Goal: Task Accomplishment & Management: Manage account settings

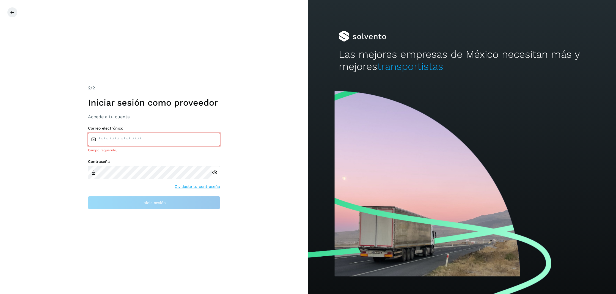
click at [289, 101] on div "2 /2 Iniciar sesión como proveedor Accede a tu cuenta Correo electrónico Campo …" at bounding box center [154, 147] width 308 height 294
click at [11, 13] on icon at bounding box center [12, 12] width 4 height 4
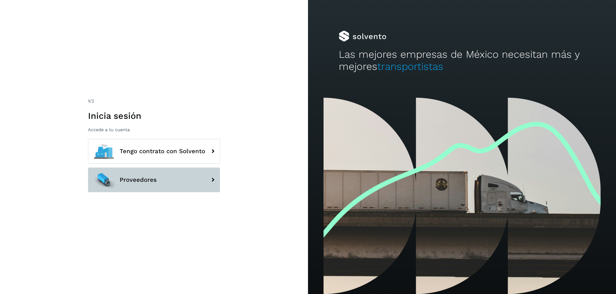
click at [158, 186] on button "Proveedores" at bounding box center [154, 179] width 132 height 25
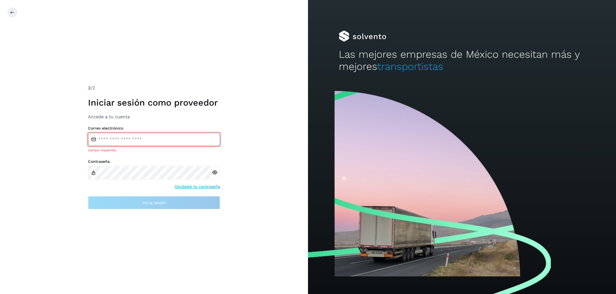
type input "**********"
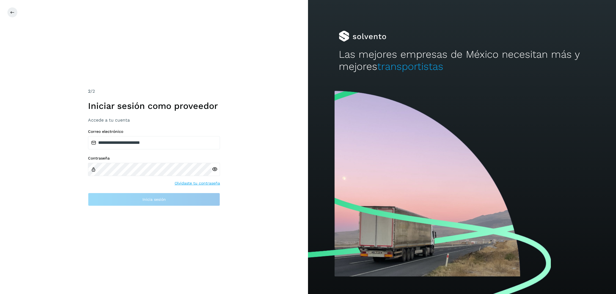
click at [155, 187] on div "**********" at bounding box center [154, 167] width 132 height 77
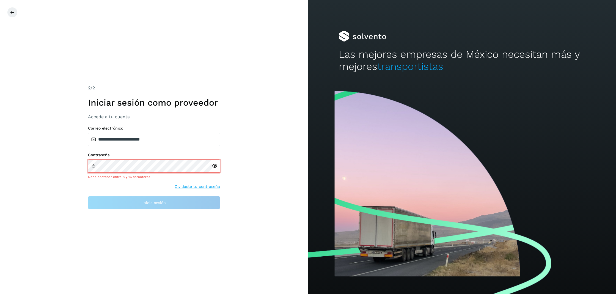
click at [180, 186] on link "Olvidaste tu contraseña" at bounding box center [197, 187] width 45 height 6
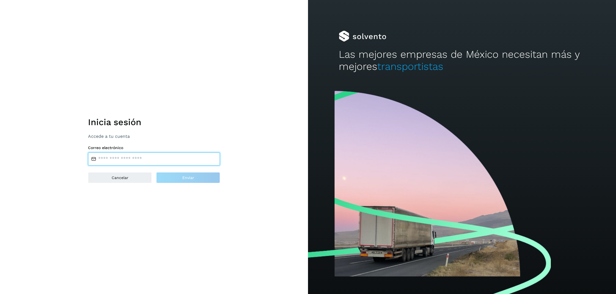
click at [150, 159] on input "email" at bounding box center [154, 158] width 132 height 13
type input "**********"
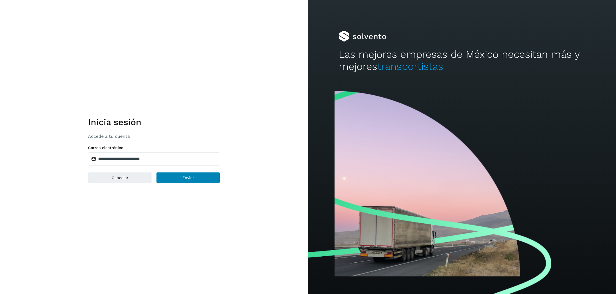
click at [184, 178] on span "Enviar" at bounding box center [188, 178] width 12 height 4
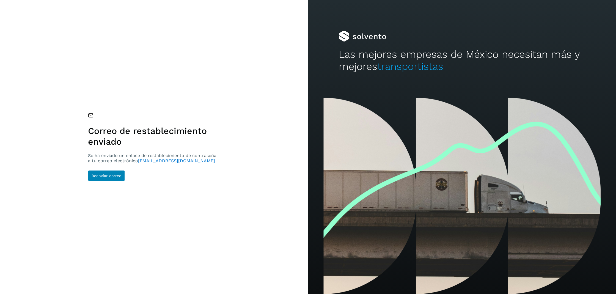
click at [106, 174] on span "Reenviar correo" at bounding box center [107, 176] width 30 height 4
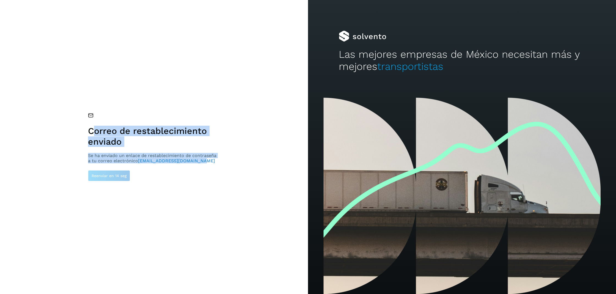
drag, startPoint x: 192, startPoint y: 161, endPoint x: 91, endPoint y: 134, distance: 105.1
click at [91, 133] on div "Correo de restablecimiento enviado Se ha enviado un enlace de restablecimiento …" at bounding box center [153, 138] width 131 height 51
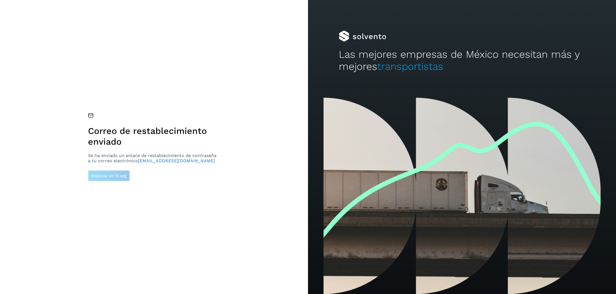
click at [176, 145] on h1 "Correo de restablecimiento enviado" at bounding box center [153, 136] width 131 height 21
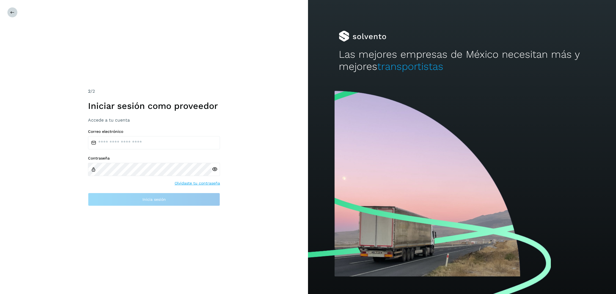
click at [10, 15] on button at bounding box center [12, 12] width 10 height 10
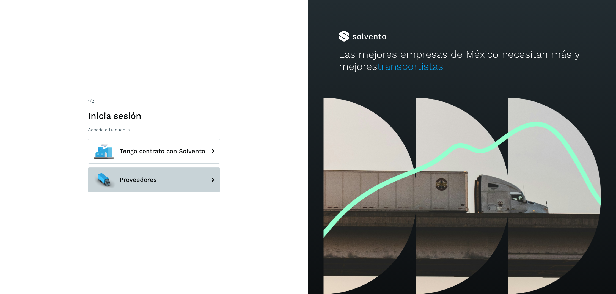
click at [137, 179] on span "Proveedores" at bounding box center [138, 179] width 37 height 7
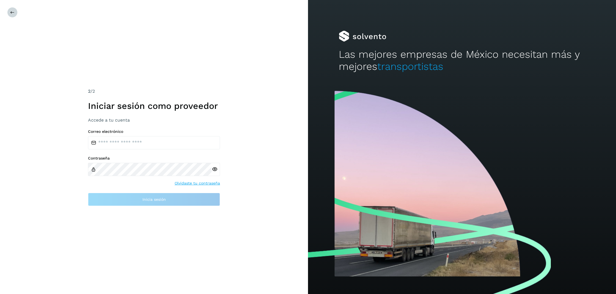
click at [10, 16] on button at bounding box center [12, 12] width 10 height 10
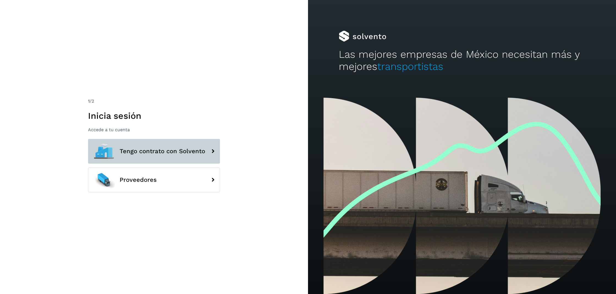
click at [113, 154] on div at bounding box center [104, 151] width 25 height 25
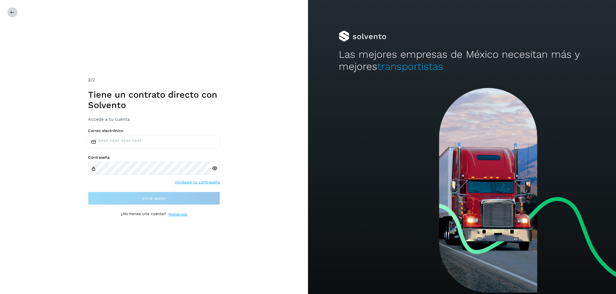
click at [13, 16] on button at bounding box center [12, 12] width 10 height 10
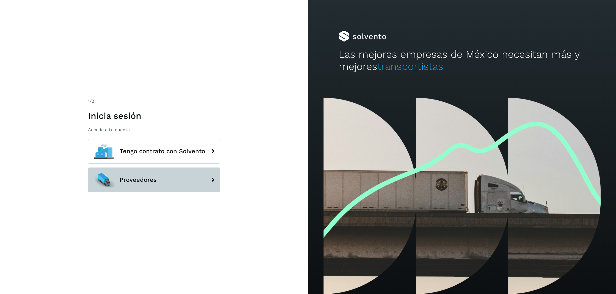
click at [137, 179] on span "Proveedores" at bounding box center [138, 179] width 37 height 7
